Goal: Ask a question

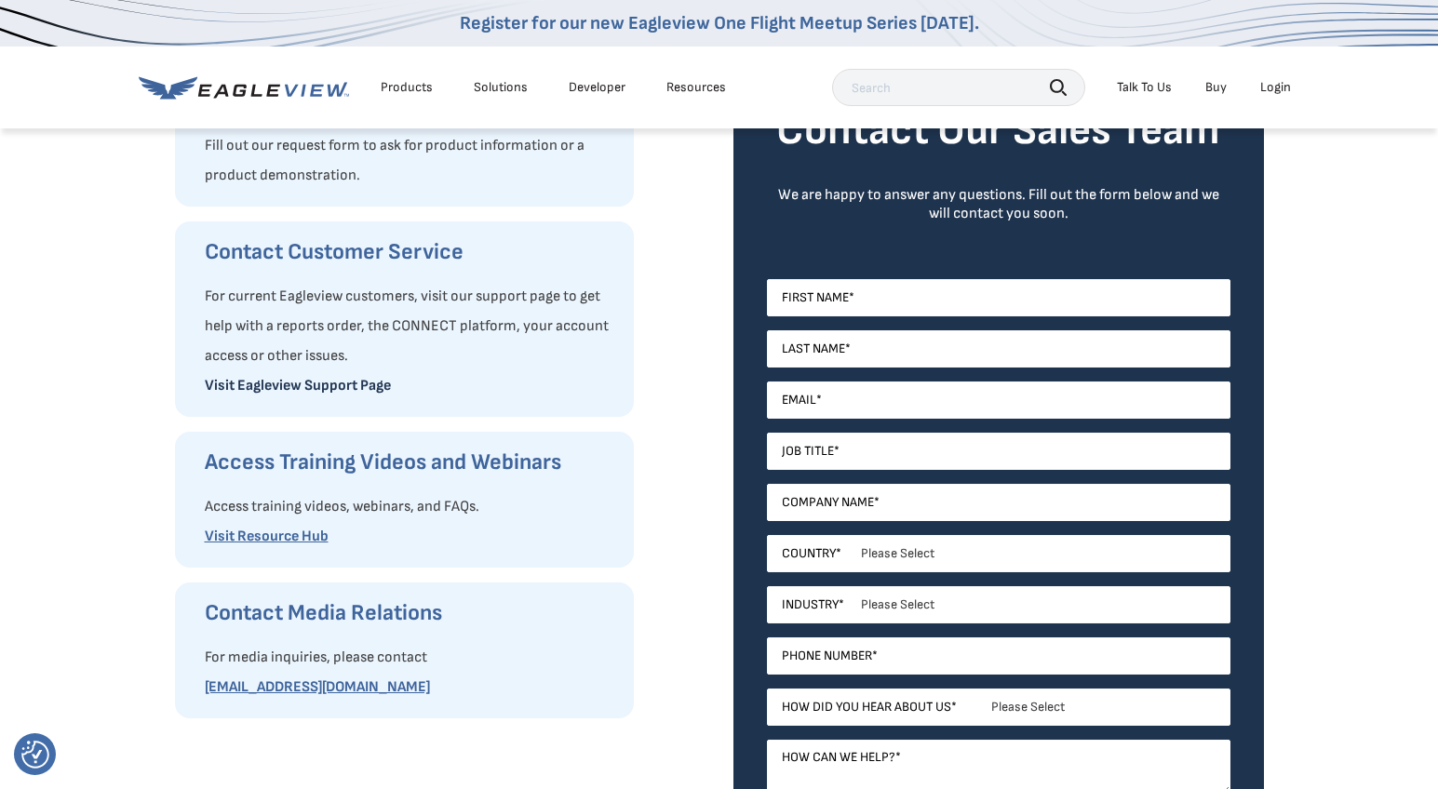
click at [357, 391] on link "Visit Eagleview Support Page" at bounding box center [298, 386] width 186 height 18
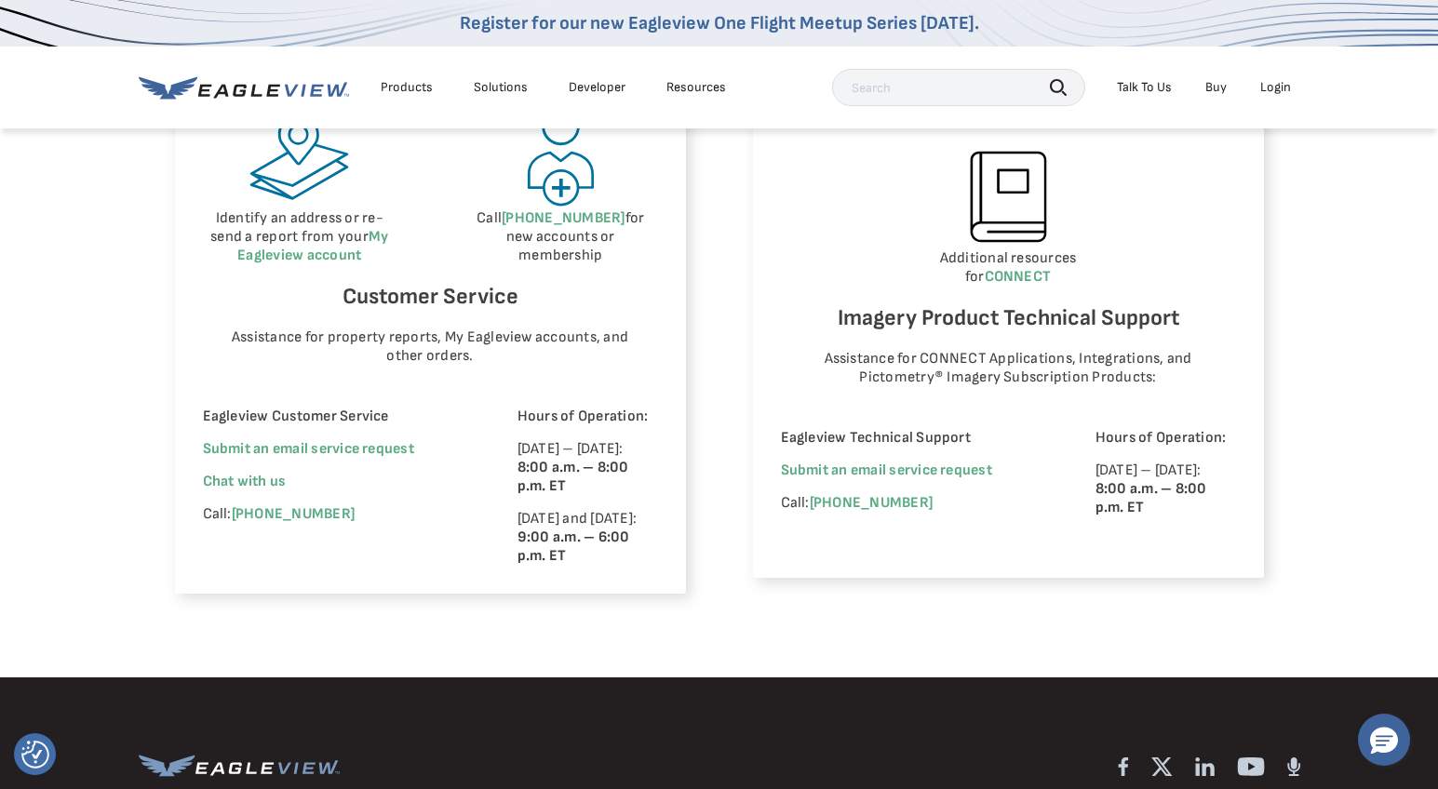
scroll to position [1117, 0]
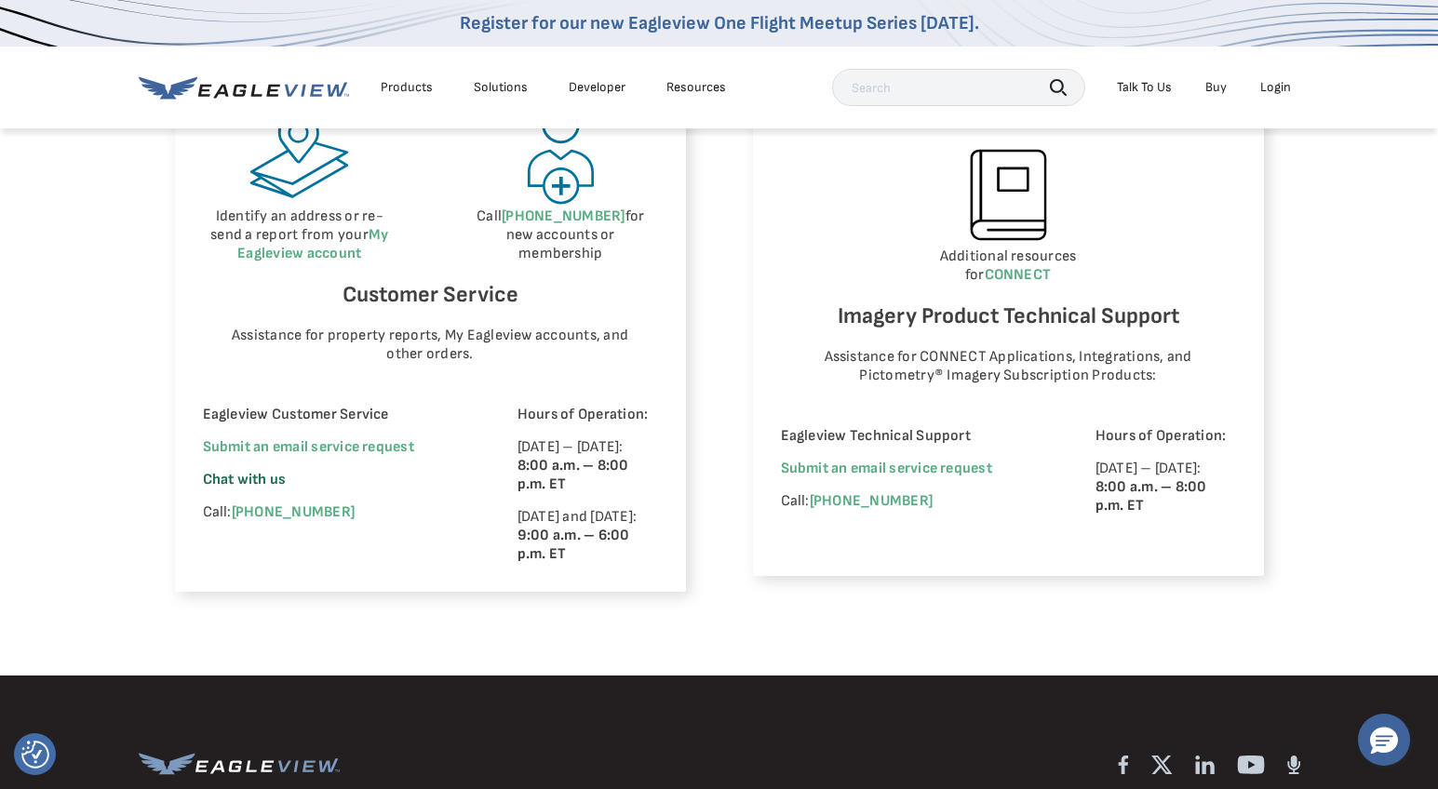
click at [242, 476] on span "Chat with us" at bounding box center [245, 480] width 84 height 18
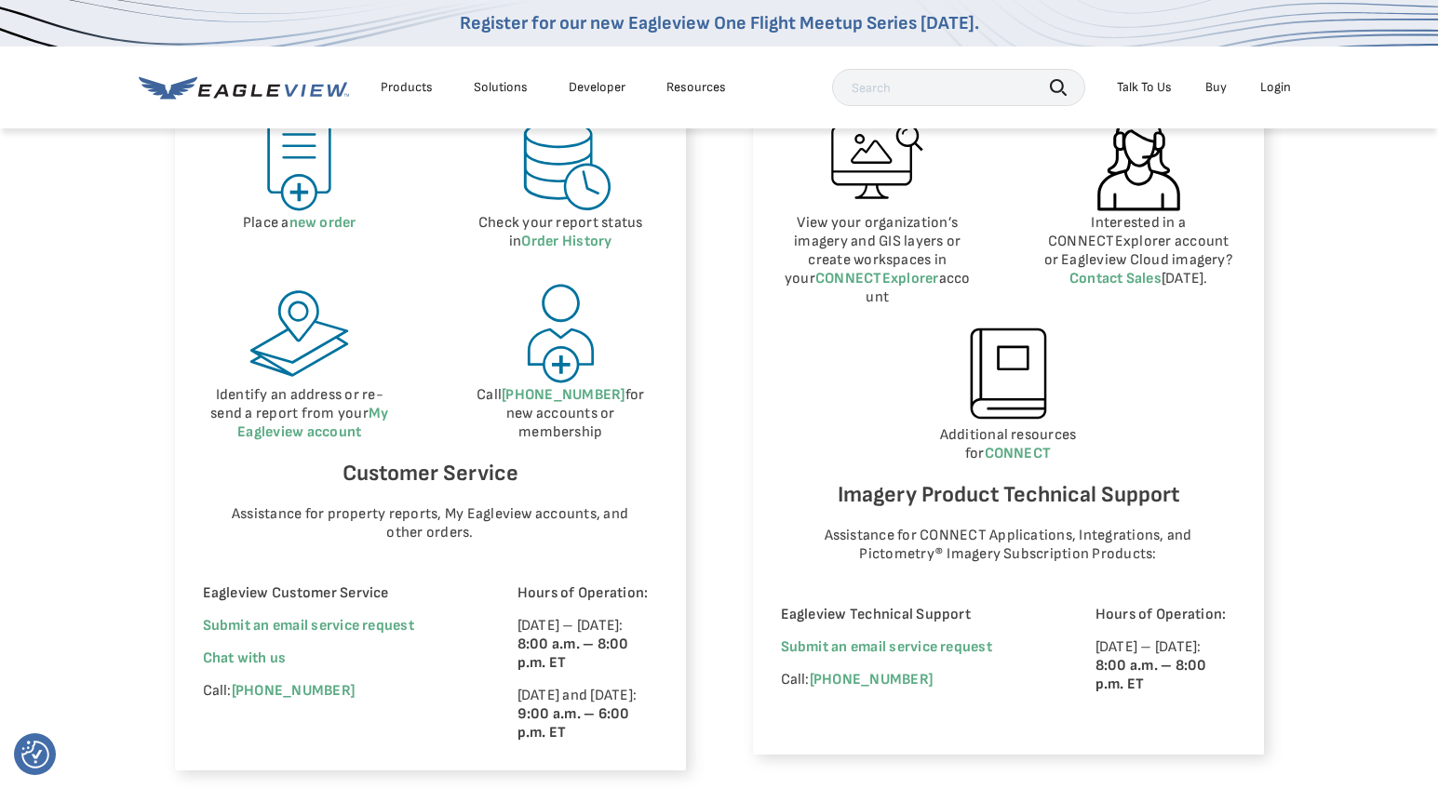
scroll to position [931, 0]
